Goal: Navigation & Orientation: Find specific page/section

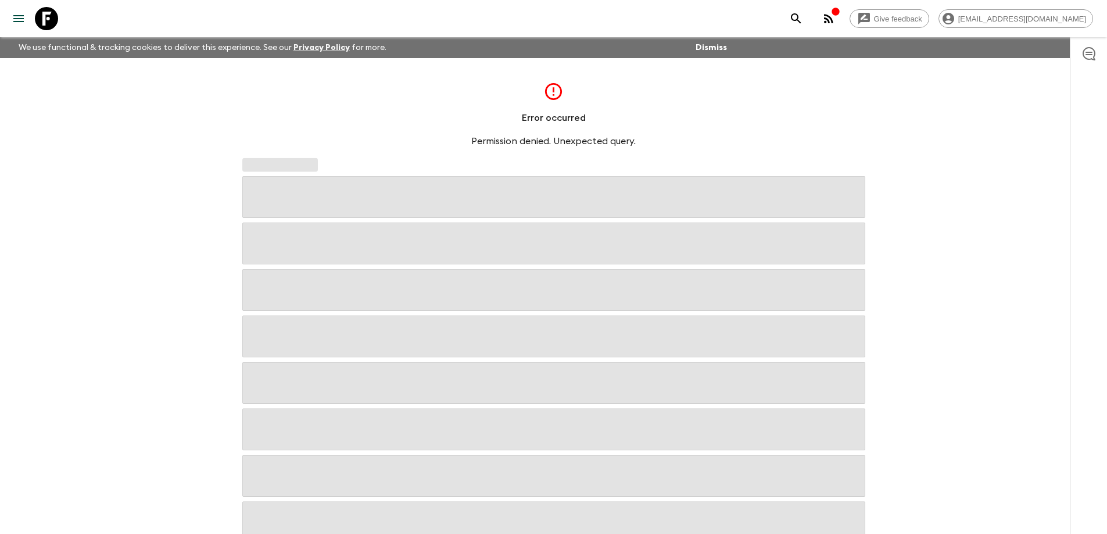
click at [833, 17] on icon "button" at bounding box center [828, 18] width 9 height 9
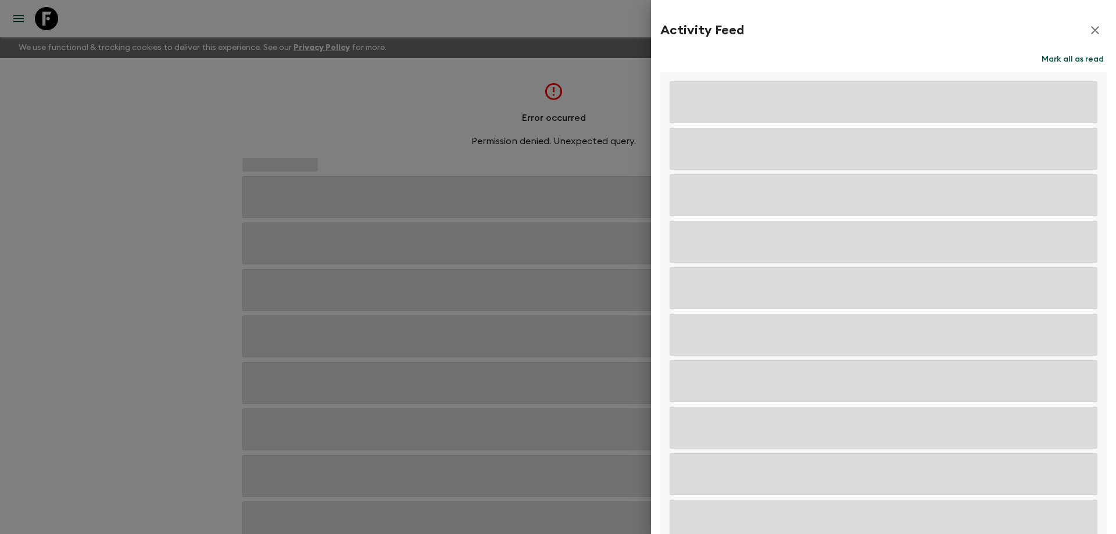
click at [1089, 30] on icon "button" at bounding box center [1095, 30] width 14 height 14
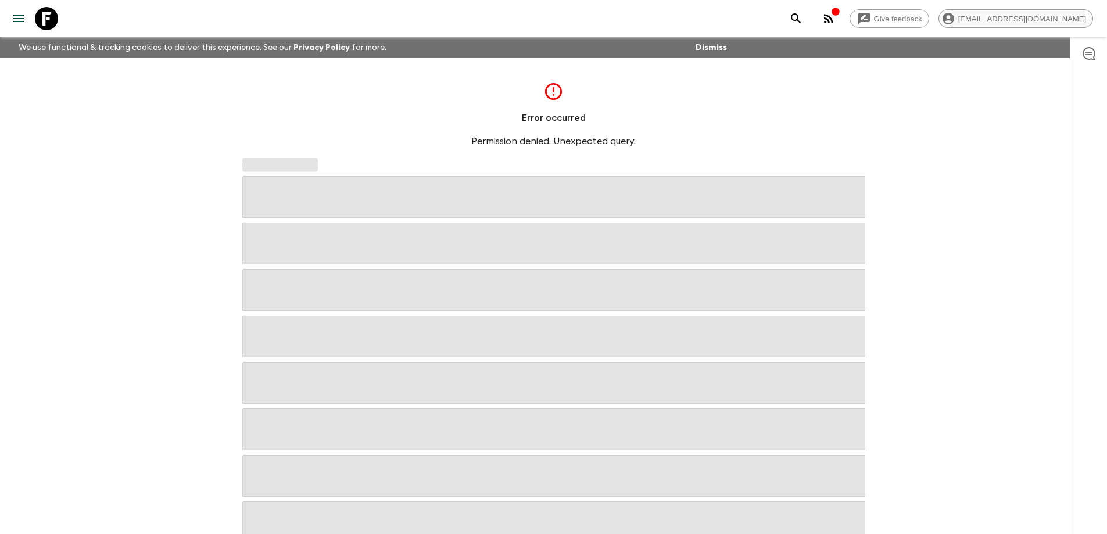
click at [1024, 25] on div "[EMAIL_ADDRESS][DOMAIN_NAME]" at bounding box center [1015, 18] width 155 height 19
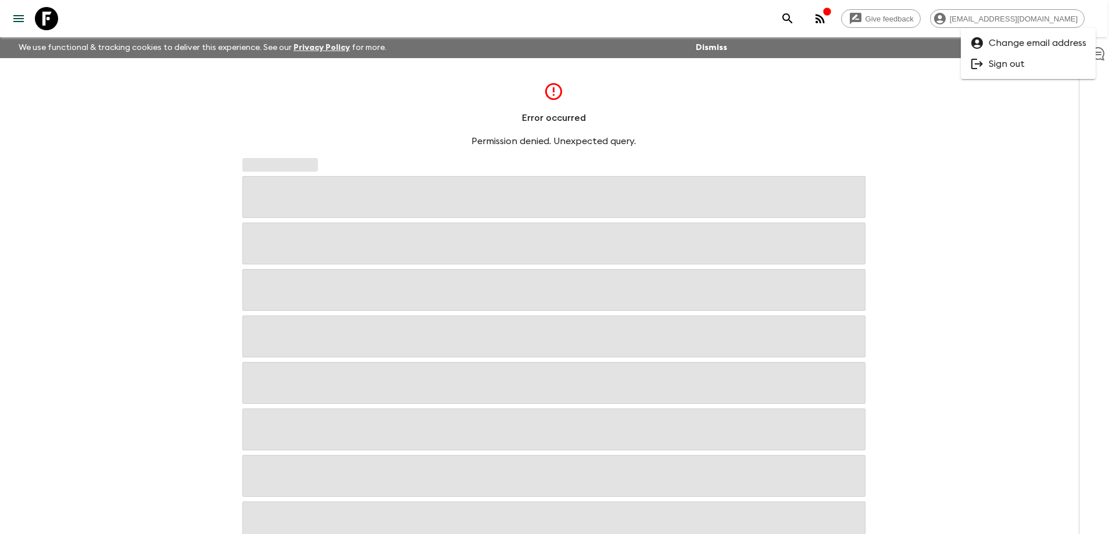
click at [1022, 23] on div at bounding box center [558, 267] width 1116 height 534
